Goal: Information Seeking & Learning: Learn about a topic

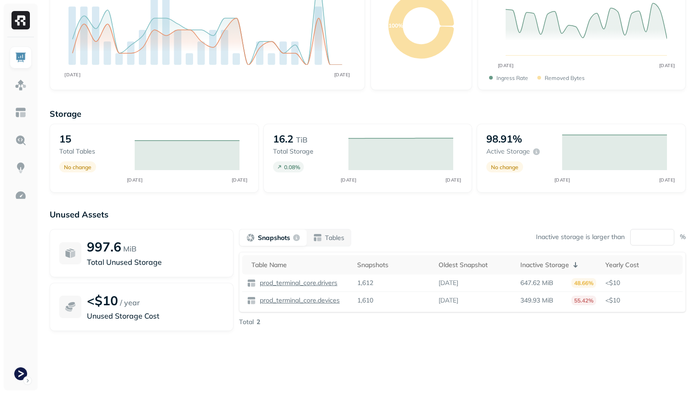
scroll to position [118, 0]
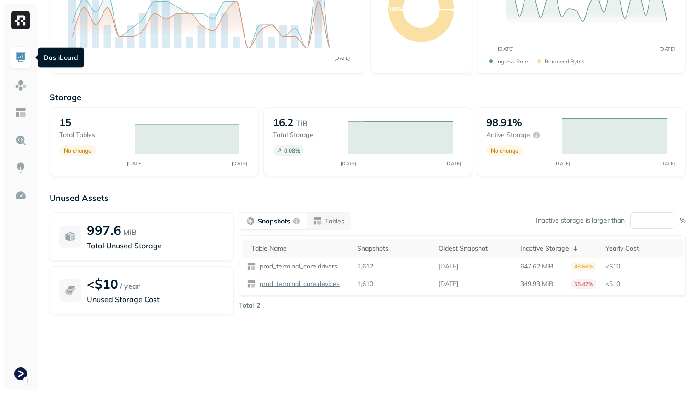
click at [23, 59] on img at bounding box center [21, 57] width 12 height 12
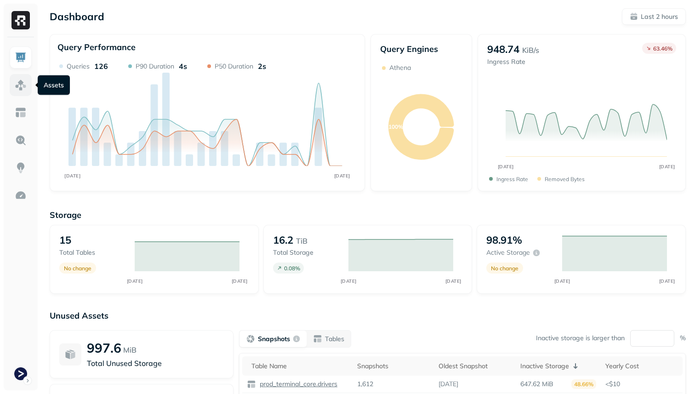
click at [23, 87] on img at bounding box center [21, 85] width 12 height 12
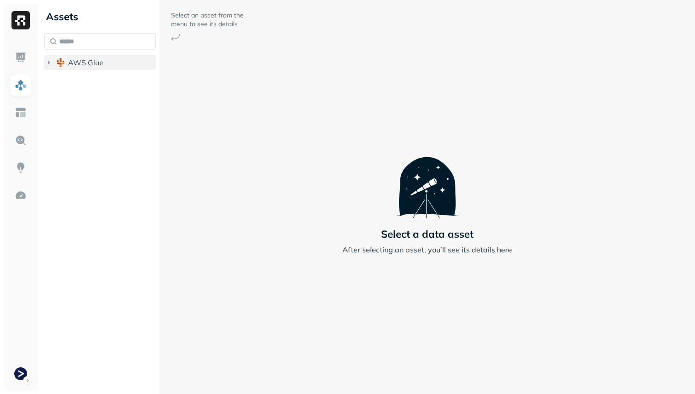
click at [87, 67] on button "AWS Glue" at bounding box center [100, 62] width 112 height 15
click at [87, 80] on span "prod_terminal_core" at bounding box center [110, 79] width 67 height 9
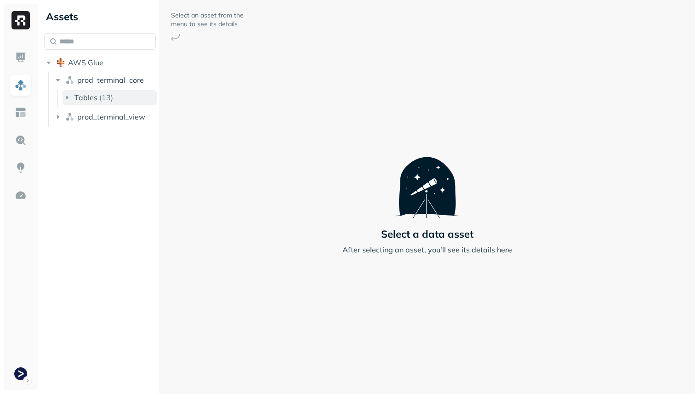
click at [92, 95] on span "Tables" at bounding box center [85, 97] width 23 height 9
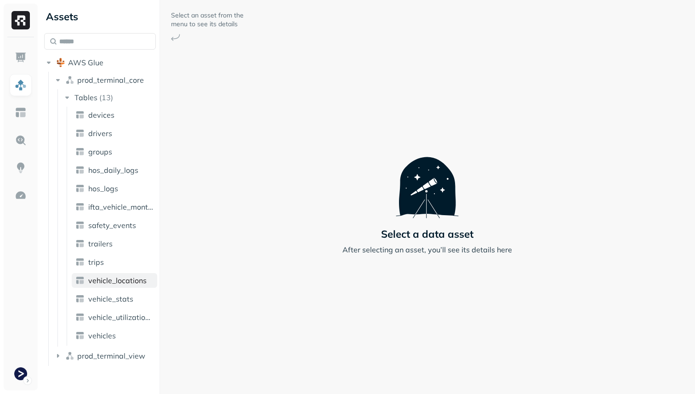
click at [125, 279] on span "vehicle_locations" at bounding box center [117, 280] width 58 height 9
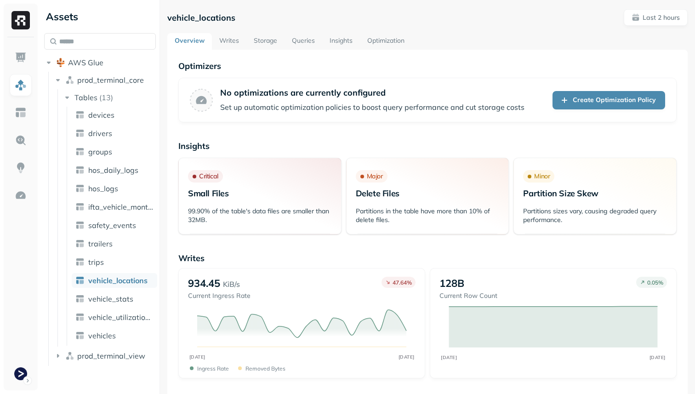
click at [275, 37] on link "Storage" at bounding box center [265, 41] width 38 height 17
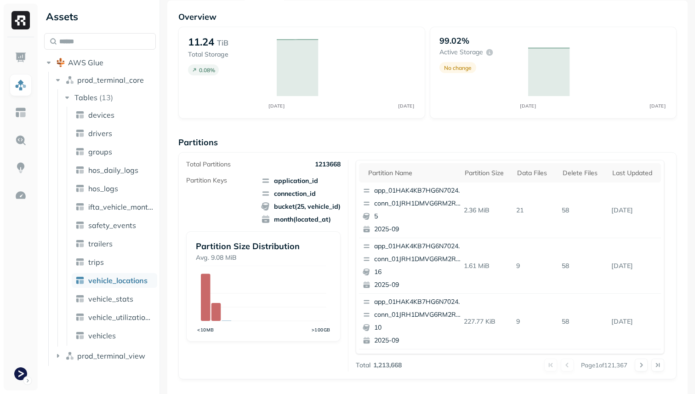
scroll to position [211, 0]
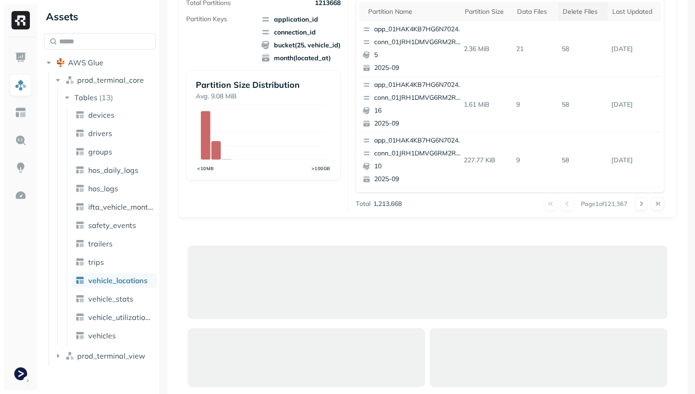
click at [582, 11] on div "Delete Files" at bounding box center [583, 11] width 40 height 9
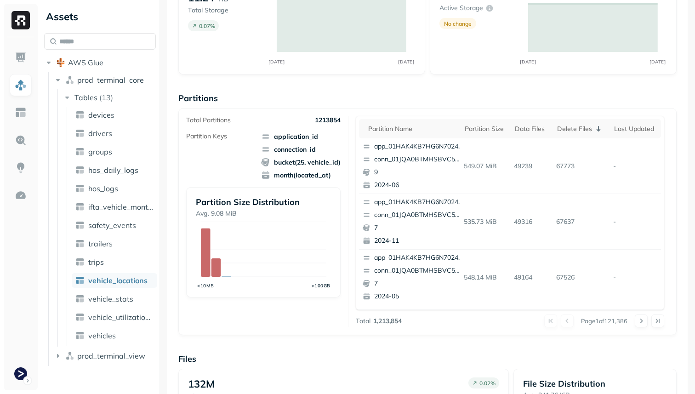
scroll to position [109, 0]
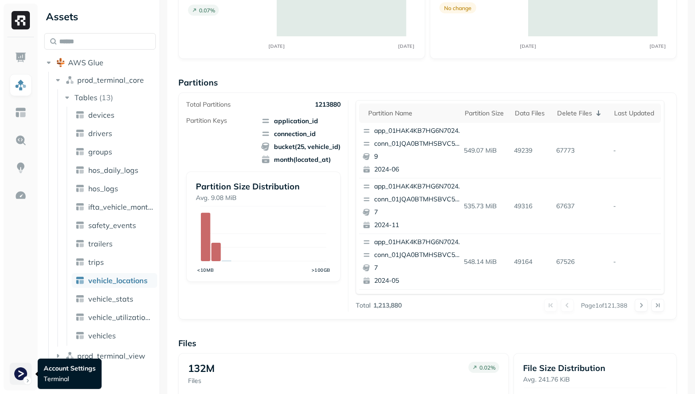
click at [19, 376] on html "Assets AWS Glue prod_terminal_core Tables ( 13 ) devices drivers groups hos_dai…" at bounding box center [347, 197] width 695 height 394
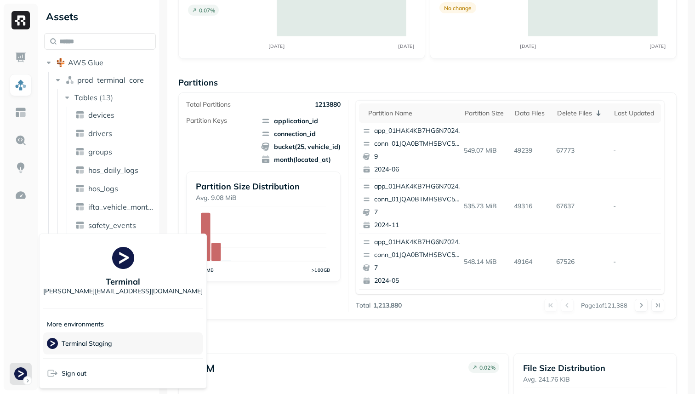
click at [94, 340] on p "Terminal Staging" at bounding box center [87, 343] width 51 height 9
